Goal: Task Accomplishment & Management: Manage account settings

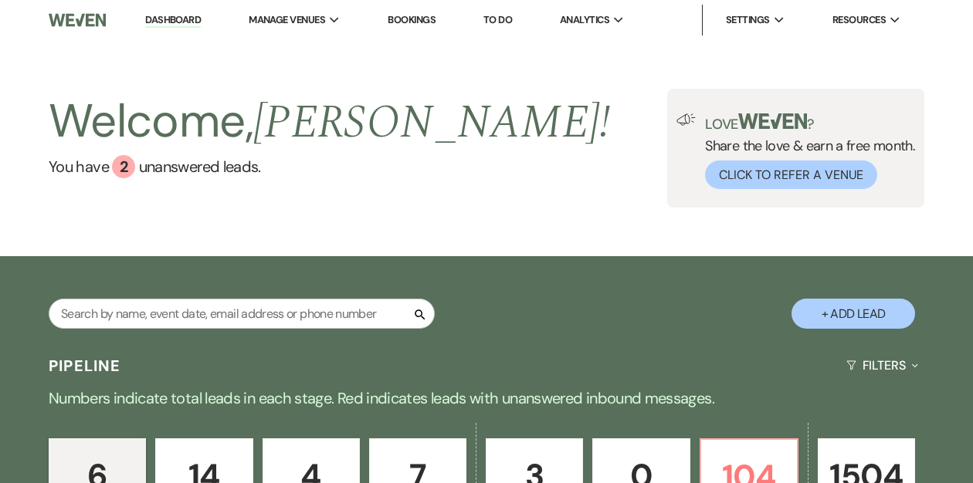
scroll to position [174, 0]
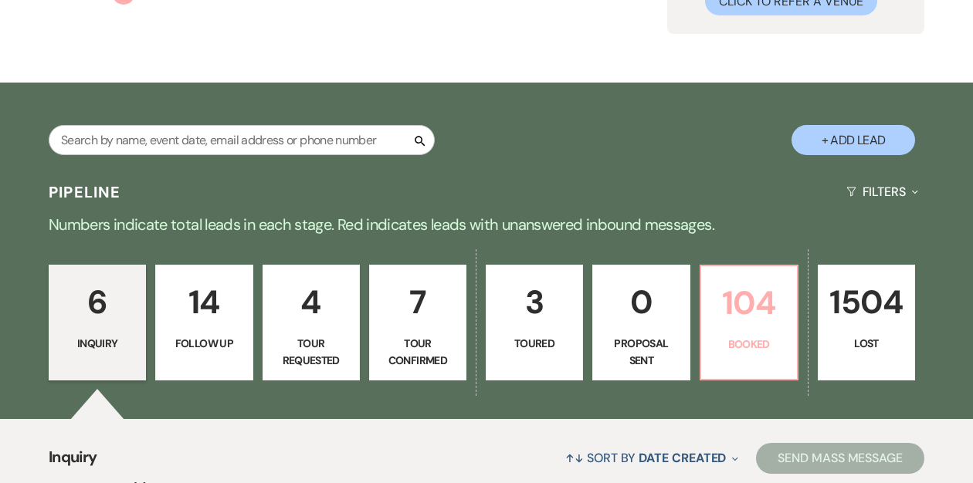
click at [731, 319] on p "104" at bounding box center [748, 303] width 77 height 52
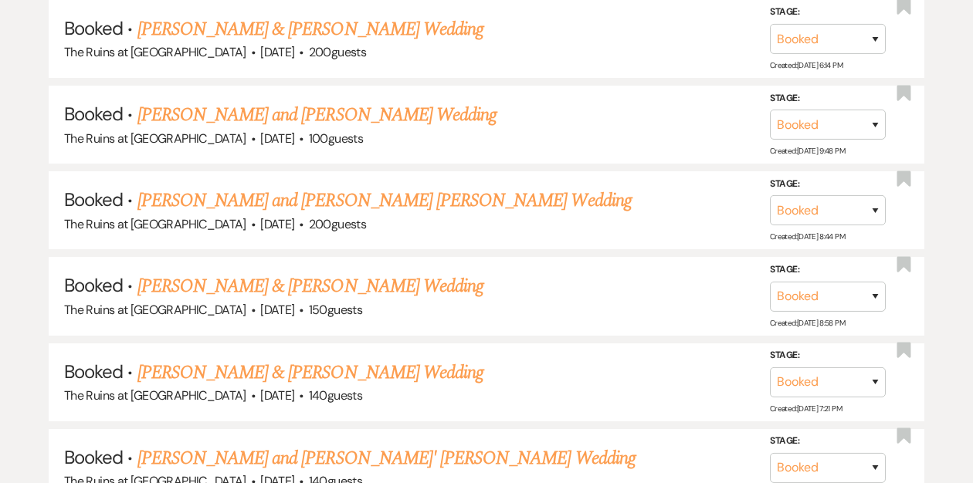
scroll to position [2930, 0]
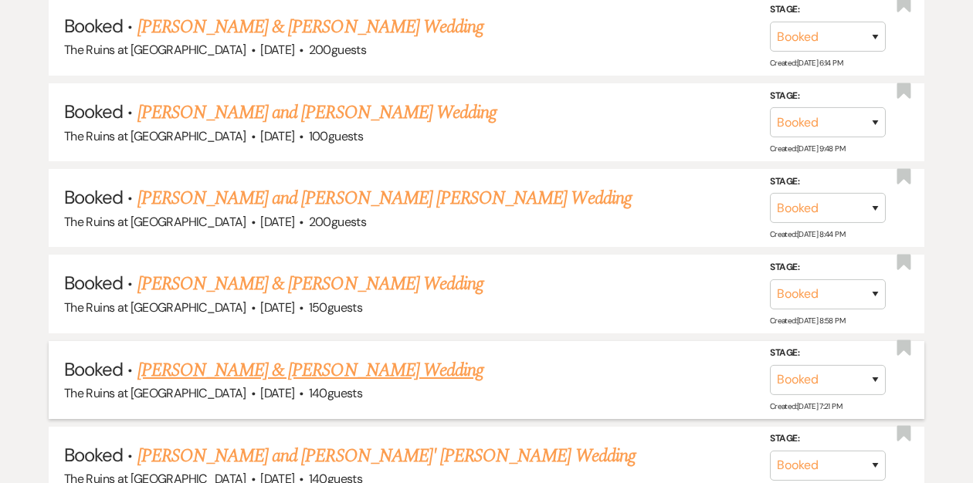
click at [352, 357] on link "Andrew Trepp & Katie DeSimone's Wedding" at bounding box center [310, 371] width 346 height 28
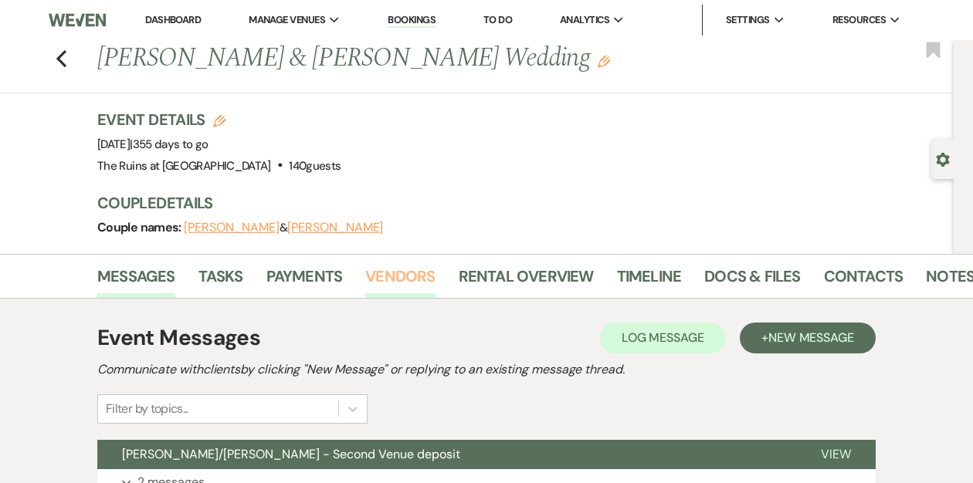
click at [399, 279] on link "Vendors" at bounding box center [399, 281] width 69 height 34
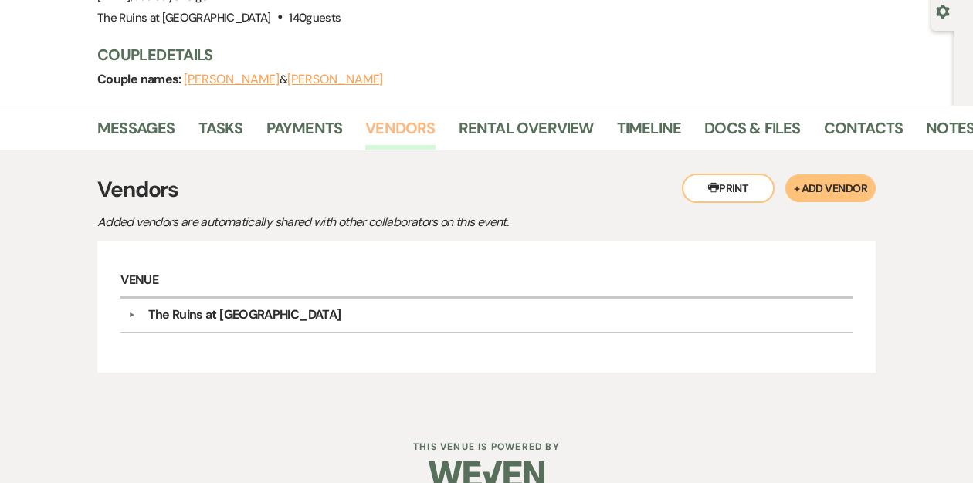
scroll to position [175, 0]
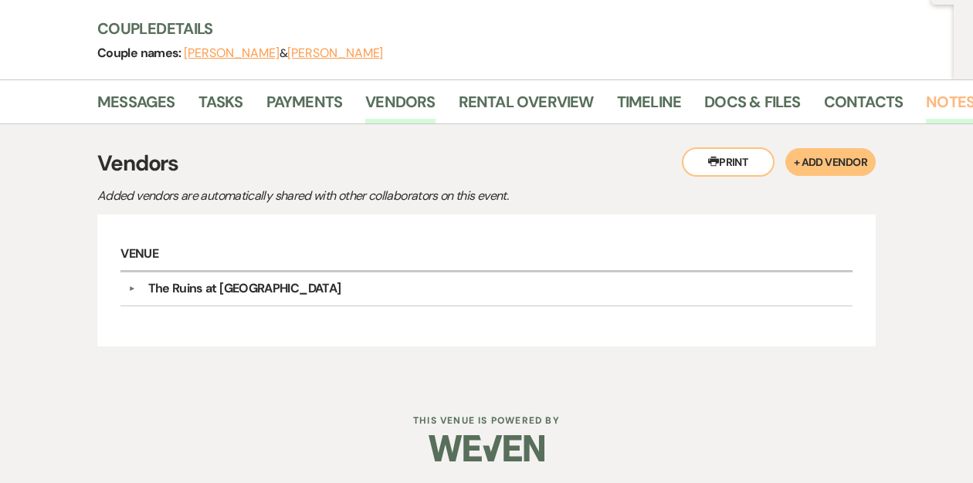
click at [926, 102] on link "Notes" at bounding box center [950, 107] width 49 height 34
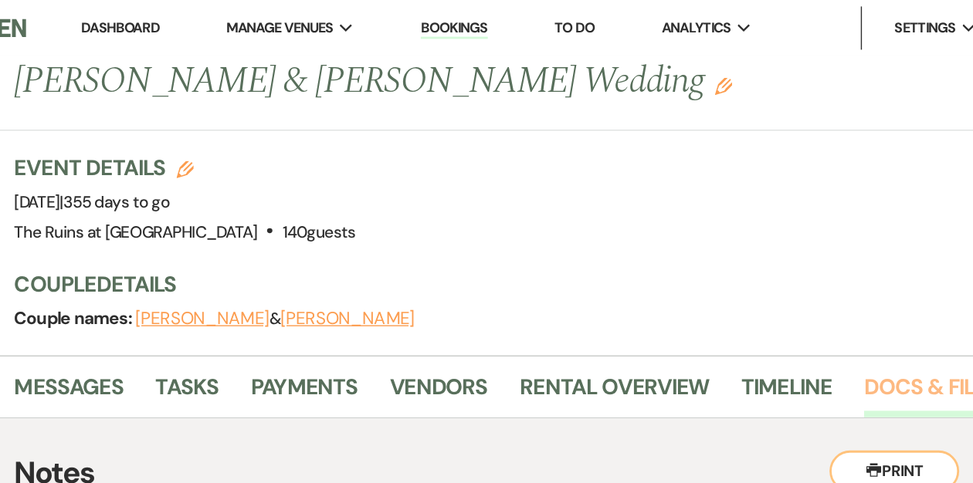
click at [706, 276] on link "Docs & Files" at bounding box center [752, 281] width 96 height 34
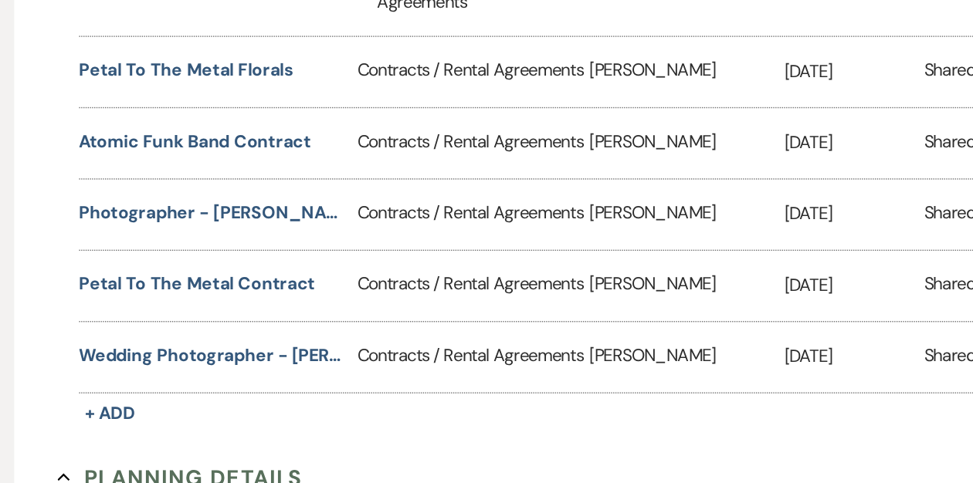
scroll to position [1030, 0]
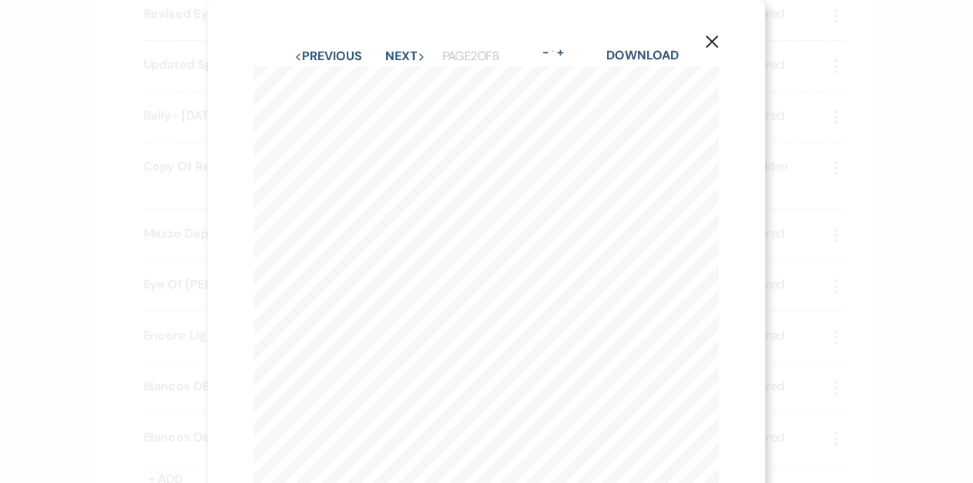
click at [710, 44] on use "button" at bounding box center [712, 42] width 12 height 12
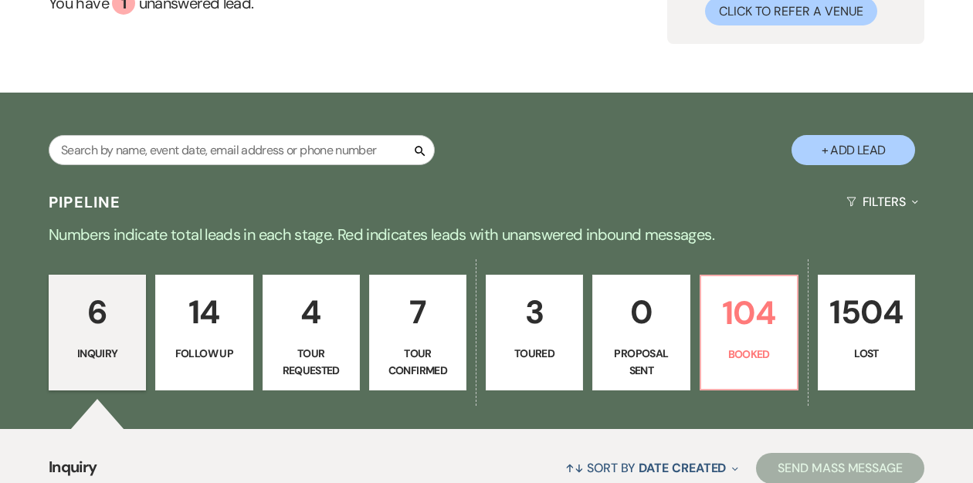
scroll to position [168, 0]
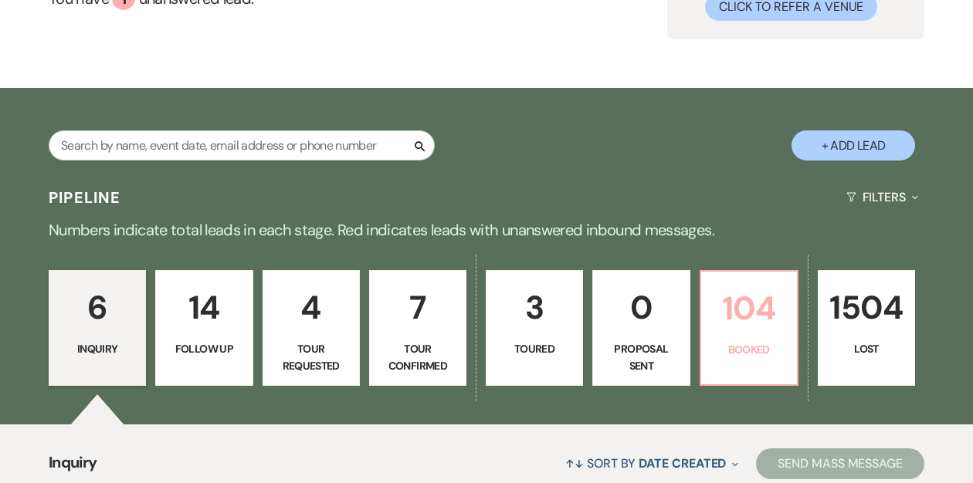
click at [742, 310] on p "104" at bounding box center [748, 309] width 77 height 52
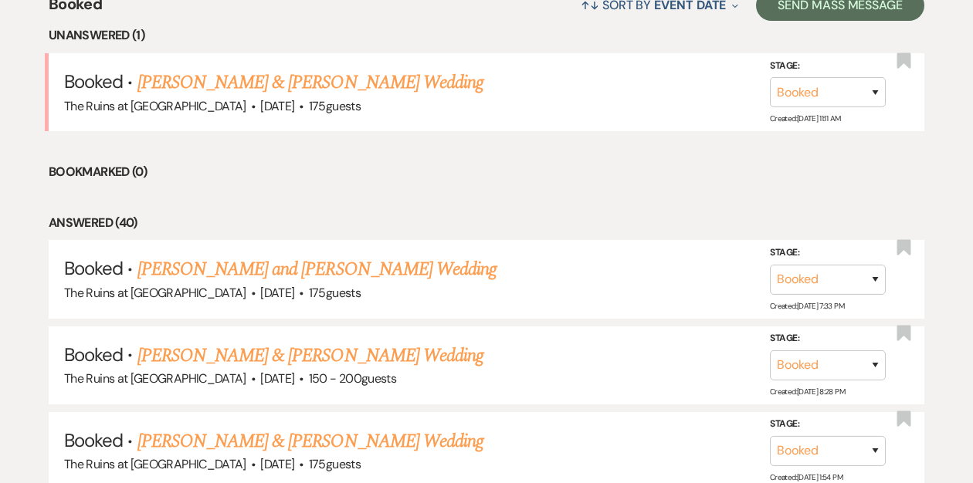
scroll to position [666, 0]
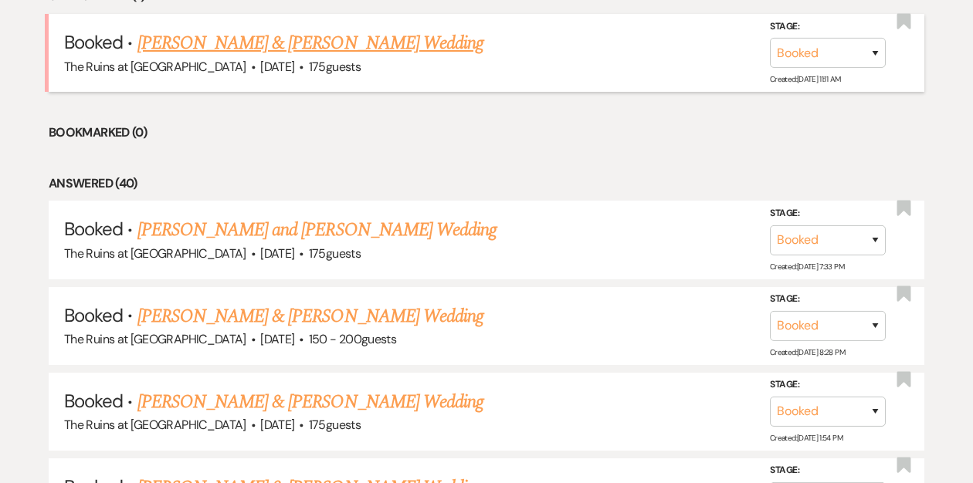
click at [344, 45] on link "Alex Fafoutis & Lenore Shickmanter's Wedding" at bounding box center [310, 43] width 346 height 28
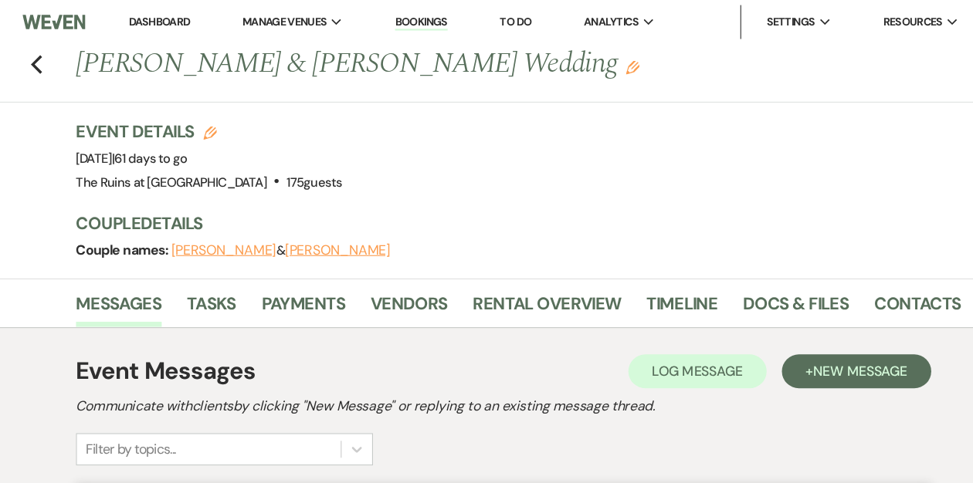
click at [183, 16] on link "Dashboard" at bounding box center [173, 19] width 56 height 13
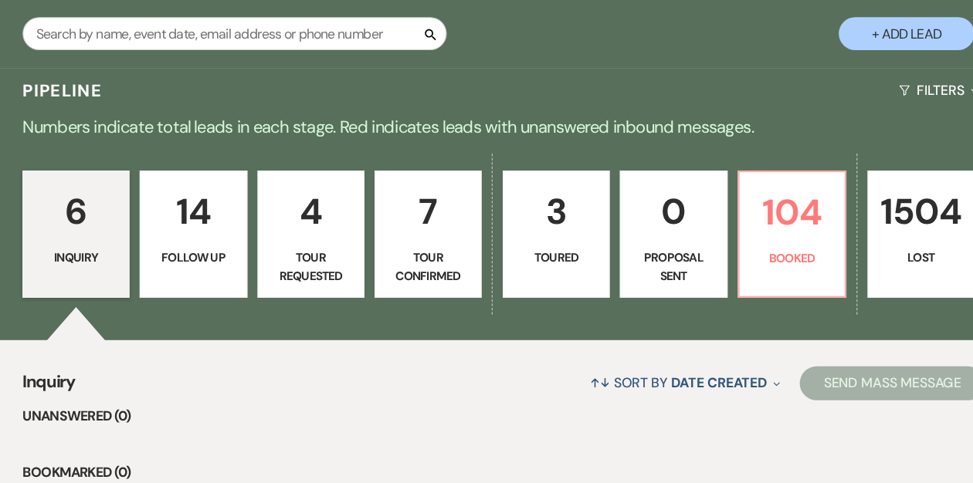
scroll to position [241, 0]
